Goal: Navigation & Orientation: Find specific page/section

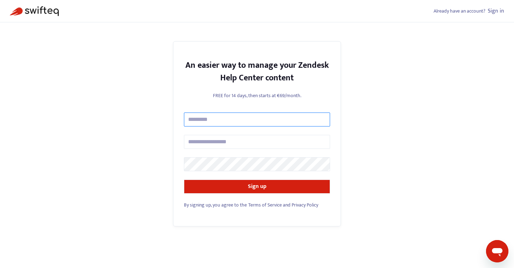
click at [196, 125] on input "text" at bounding box center [257, 120] width 146 height 14
click at [498, 15] on div "Already have an account? Sign in" at bounding box center [257, 11] width 514 height 22
click at [488, 12] on link "Sign in" at bounding box center [496, 10] width 16 height 9
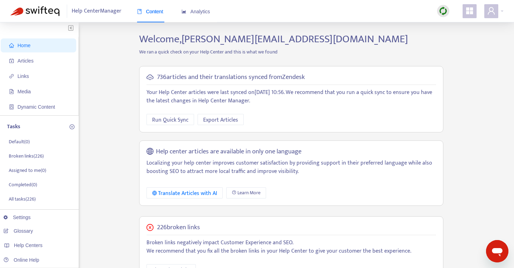
click at [446, 9] on img at bounding box center [443, 11] width 9 height 9
click at [462, 26] on link "Quick Sync" at bounding box center [458, 25] width 30 height 8
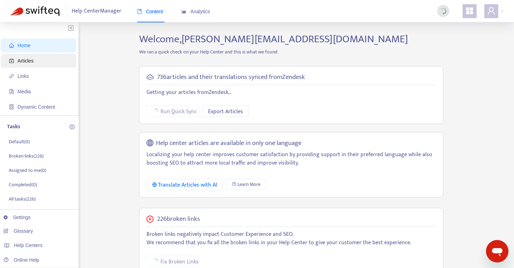
click at [27, 58] on span "Articles" at bounding box center [25, 61] width 16 height 6
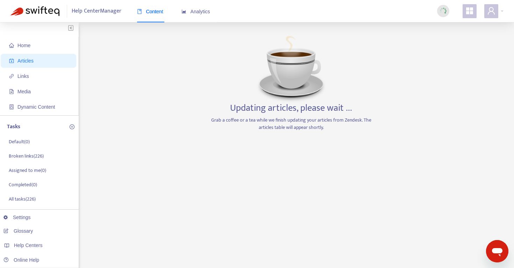
click at [102, 14] on span "Help Center Manager" at bounding box center [97, 11] width 50 height 13
click at [202, 9] on span "Analytics" at bounding box center [196, 12] width 29 height 6
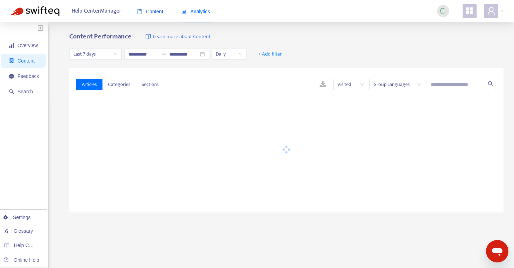
click at [148, 11] on span "Content" at bounding box center [150, 12] width 26 height 6
